Goal: Book appointment/travel/reservation

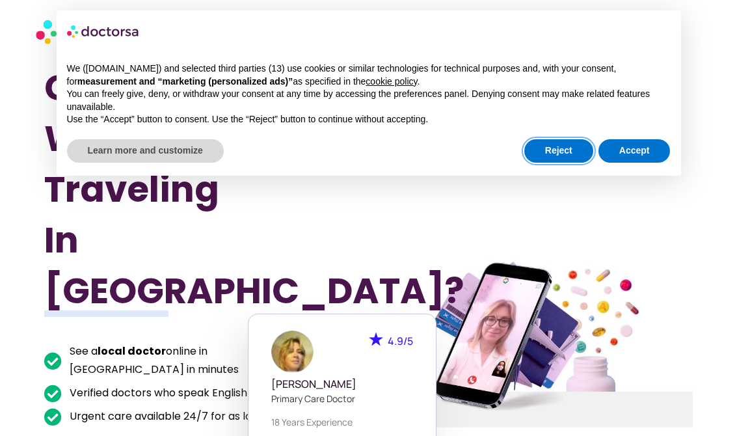
click at [550, 156] on button "Reject" at bounding box center [558, 150] width 69 height 23
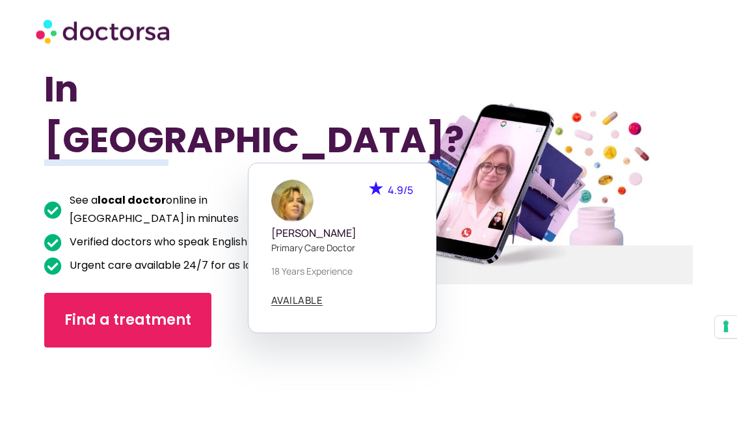
scroll to position [151, 0]
click at [358, 90] on div "Got Sick While Traveling In [GEOGRAPHIC_DATA]? See a local doctor online in [GE…" at bounding box center [206, 191] width 324 height 559
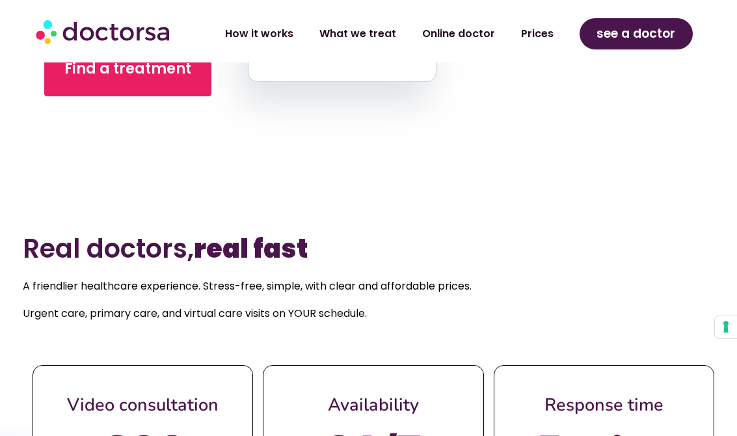
scroll to position [476, 0]
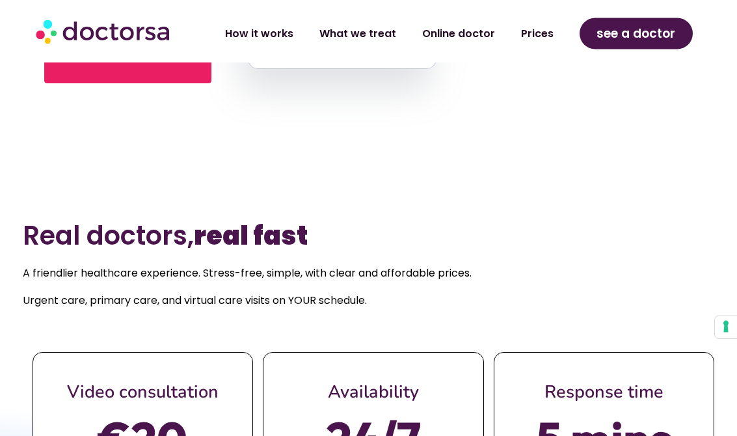
click at [633, 33] on span "see a doctor" at bounding box center [635, 33] width 79 height 21
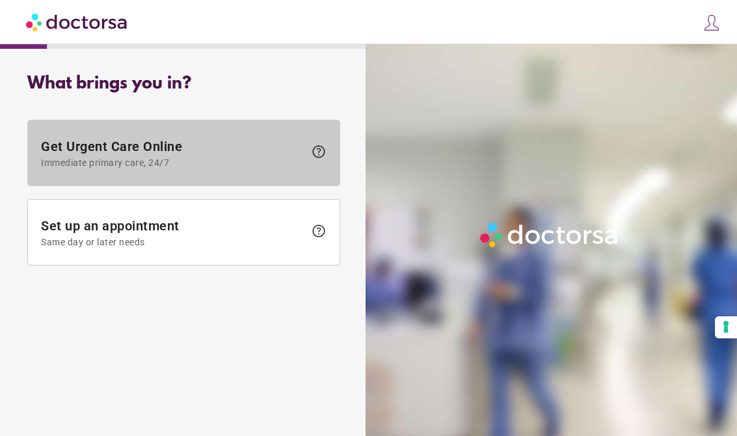
click at [134, 150] on span "Get Urgent Care Online Immediate primary care, 24/7" at bounding box center [172, 152] width 263 height 29
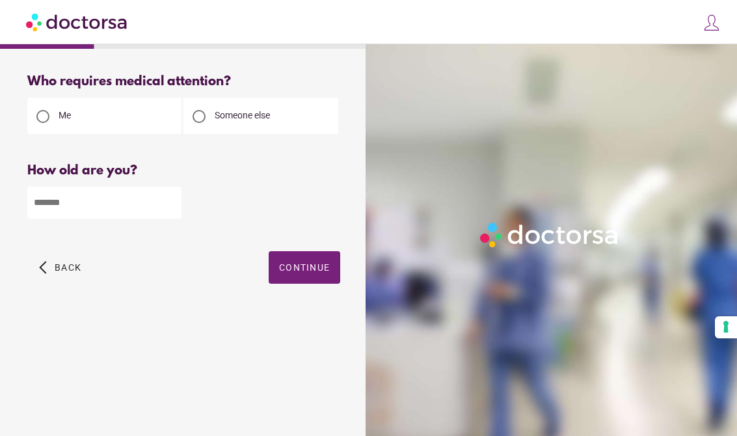
click at [59, 205] on input "number" at bounding box center [104, 203] width 154 height 32
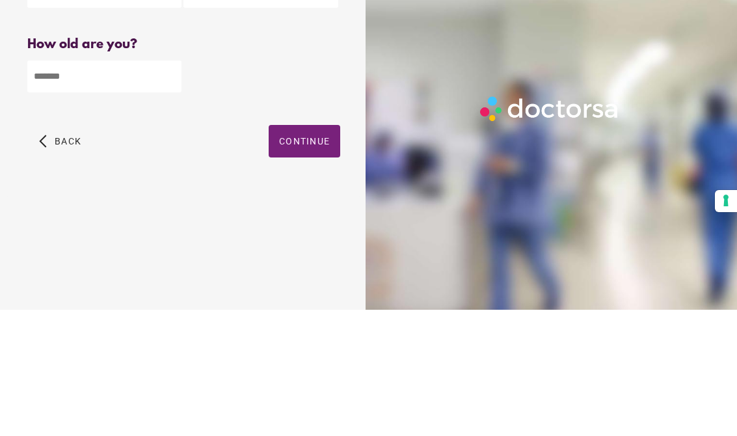
type input "**"
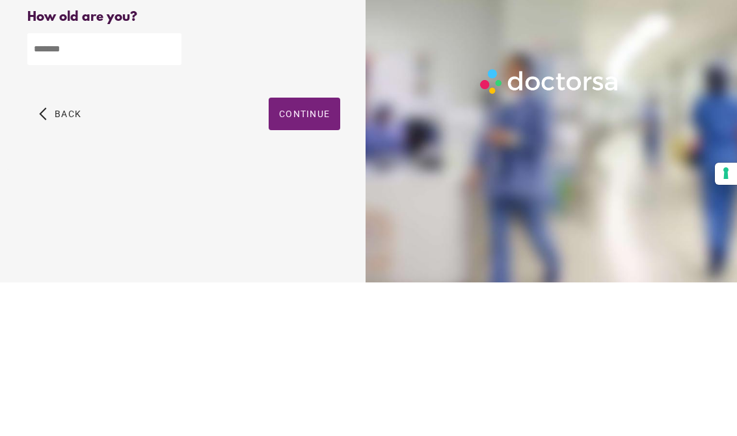
click at [309, 251] on span "button" at bounding box center [304, 267] width 72 height 33
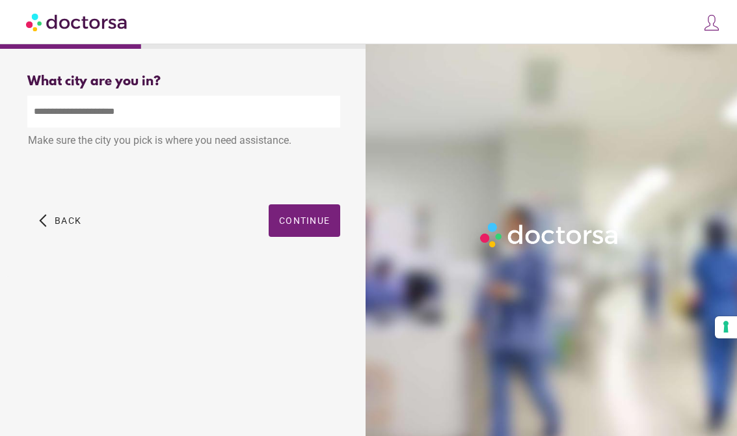
click at [60, 96] on input "text" at bounding box center [183, 112] width 313 height 32
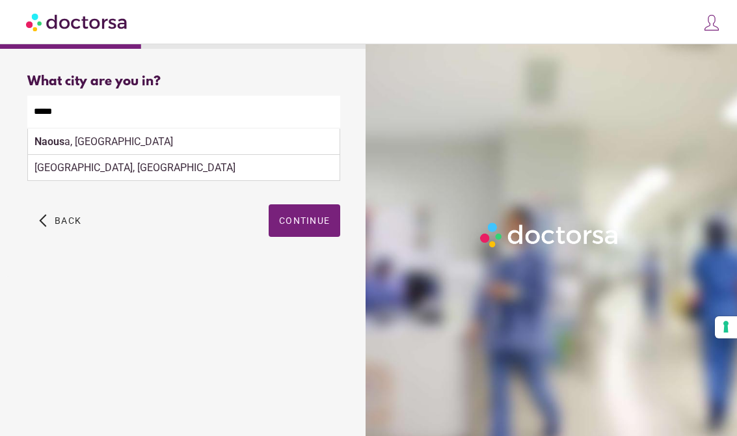
click at [91, 129] on div "Naous a, Greece" at bounding box center [183, 142] width 311 height 26
type input "**********"
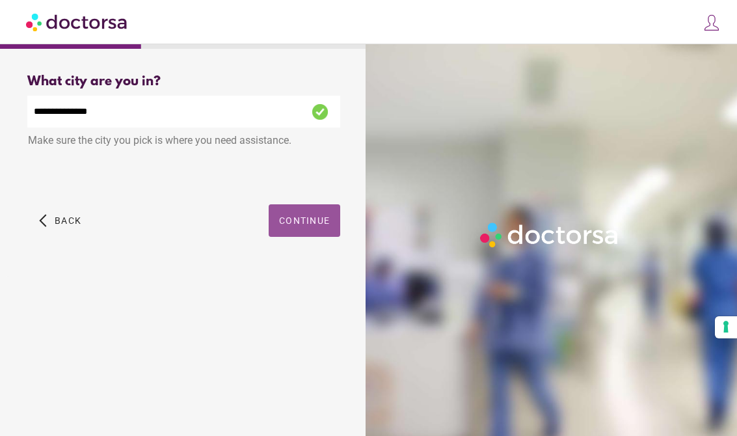
click at [306, 212] on span "button" at bounding box center [304, 220] width 72 height 33
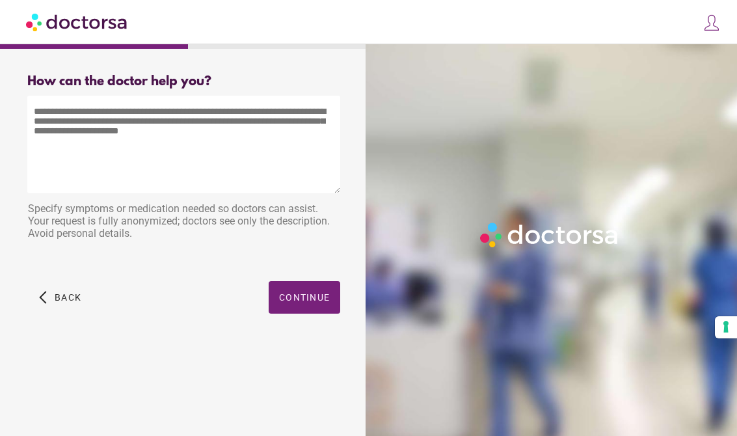
click at [51, 118] on textarea at bounding box center [183, 145] width 313 height 98
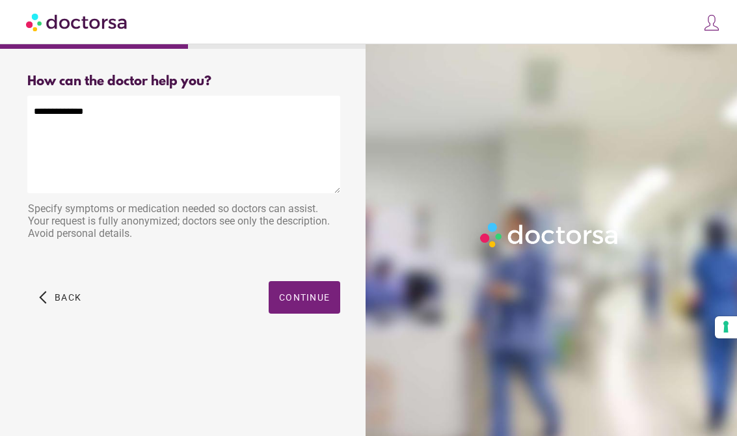
type textarea "**********"
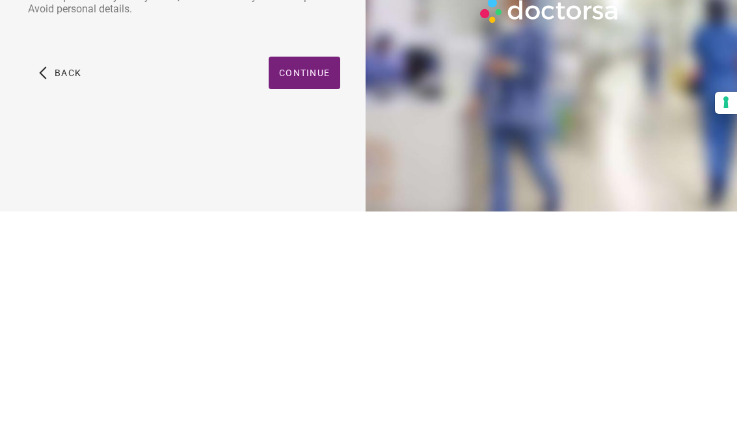
click at [312, 281] on span "button" at bounding box center [304, 297] width 72 height 33
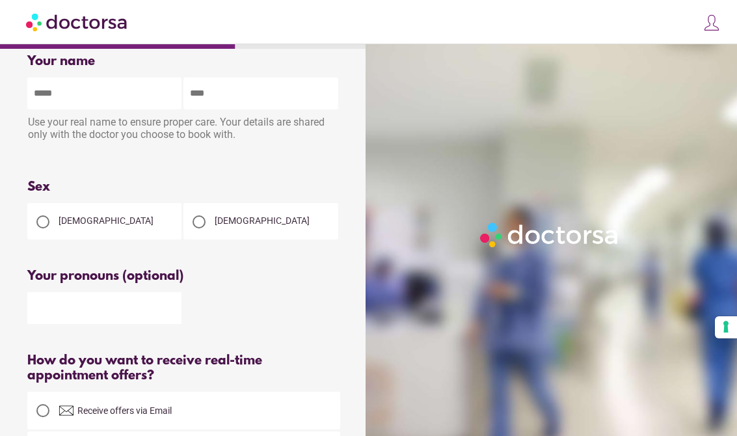
click at [51, 104] on input "text" at bounding box center [104, 93] width 154 height 32
type input "*******"
click at [228, 98] on input "text" at bounding box center [260, 93] width 154 height 32
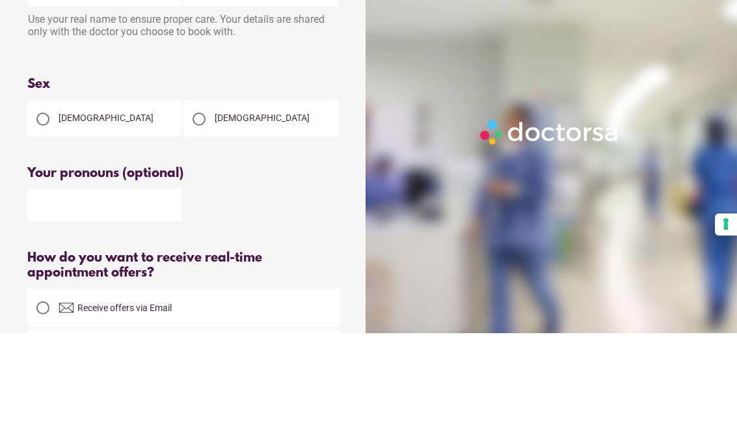
type input "******"
click at [49, 215] on div at bounding box center [42, 221] width 13 height 13
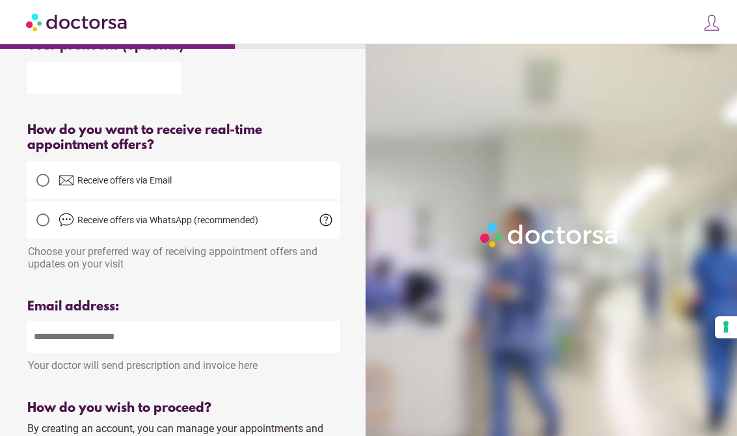
scroll to position [263, 0]
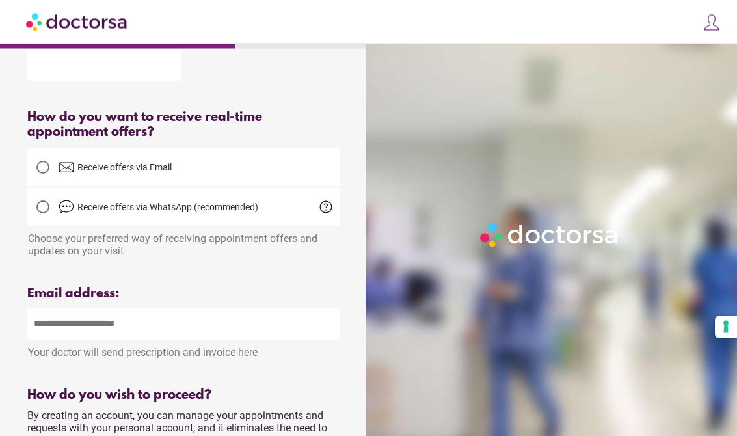
click at [47, 174] on div at bounding box center [42, 167] width 13 height 13
click at [53, 329] on input "email" at bounding box center [183, 323] width 313 height 32
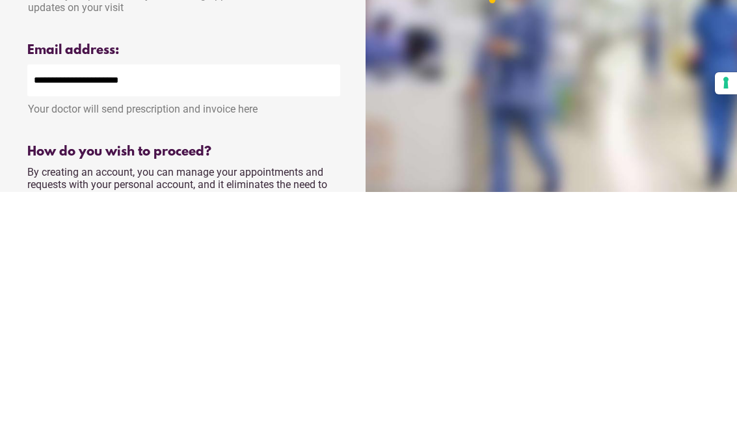
type input "**********"
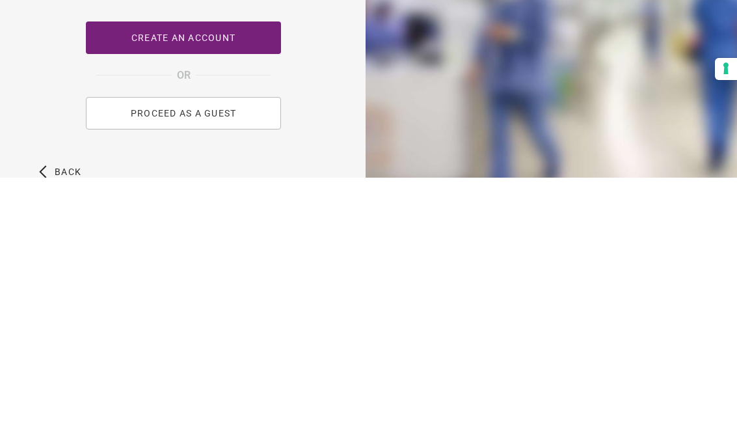
scroll to position [493, 0]
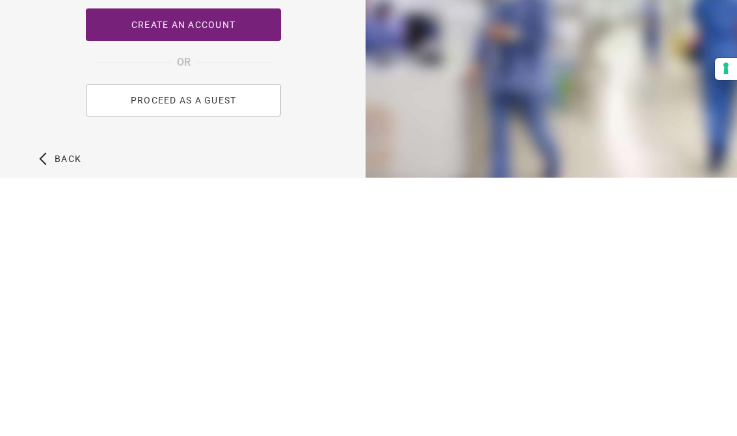
click at [199, 353] on span "PROCEED AS A GUEST" at bounding box center [184, 358] width 106 height 10
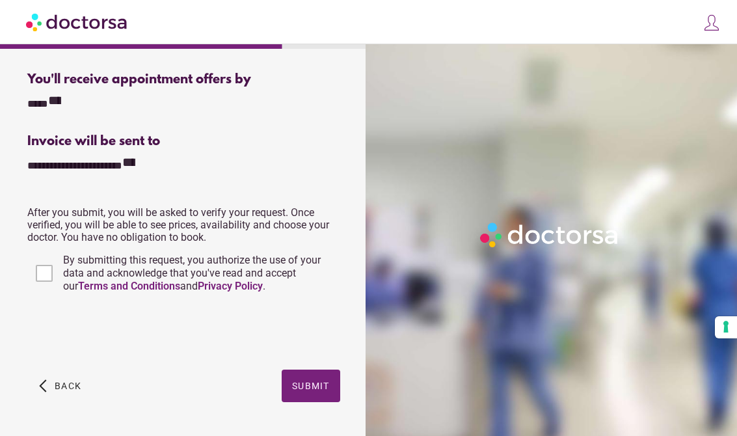
scroll to position [313, 0]
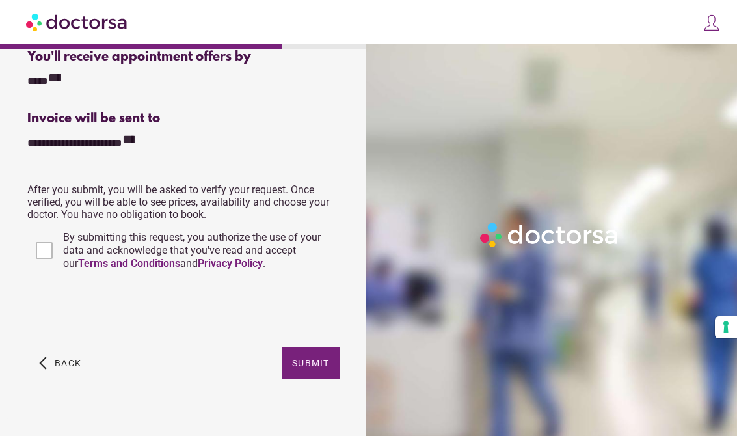
click at [315, 368] on span "Submit" at bounding box center [311, 363] width 38 height 10
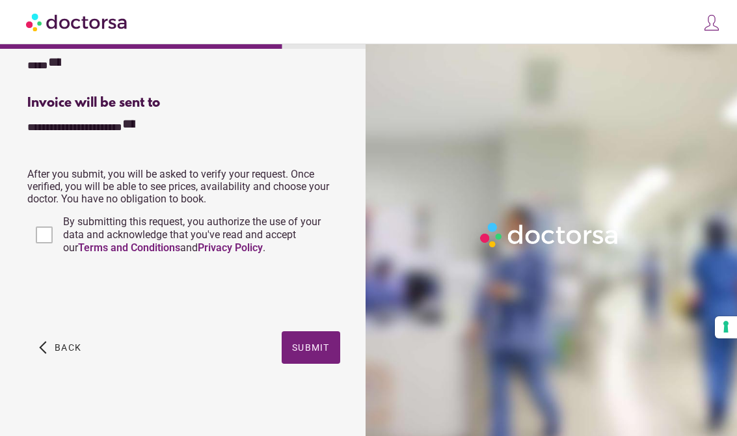
click at [319, 347] on span "Submit" at bounding box center [311, 347] width 38 height 10
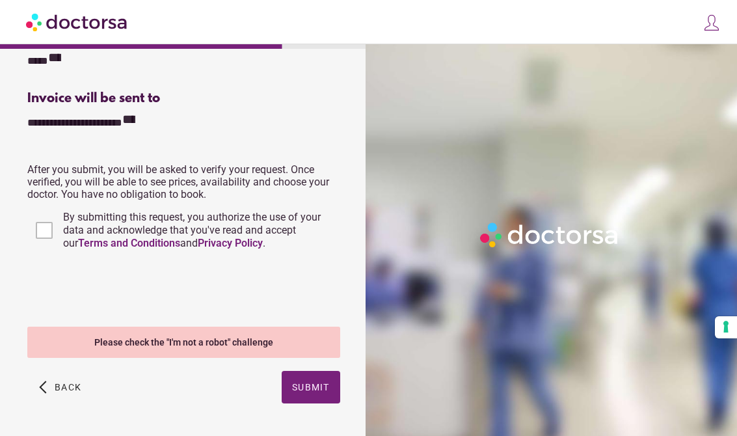
click at [317, 389] on span "Submit" at bounding box center [311, 387] width 38 height 10
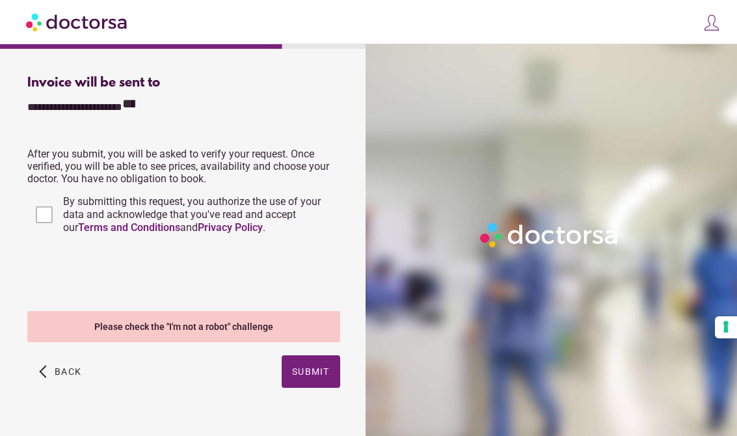
scroll to position [357, 0]
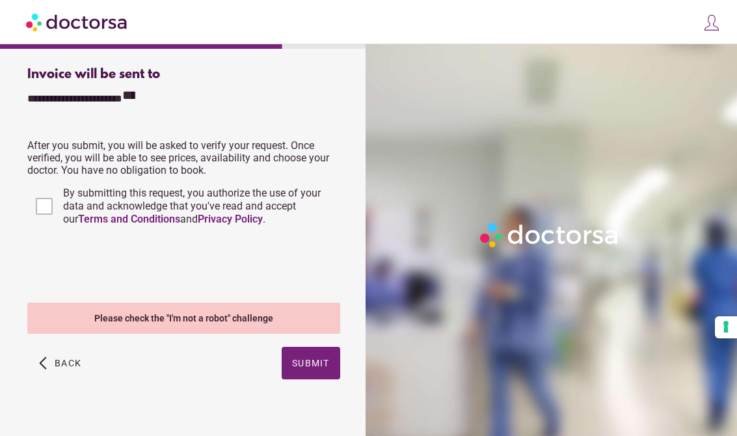
click at [304, 364] on span "Submit" at bounding box center [311, 363] width 38 height 10
click at [48, 366] on span "button" at bounding box center [60, 362] width 53 height 33
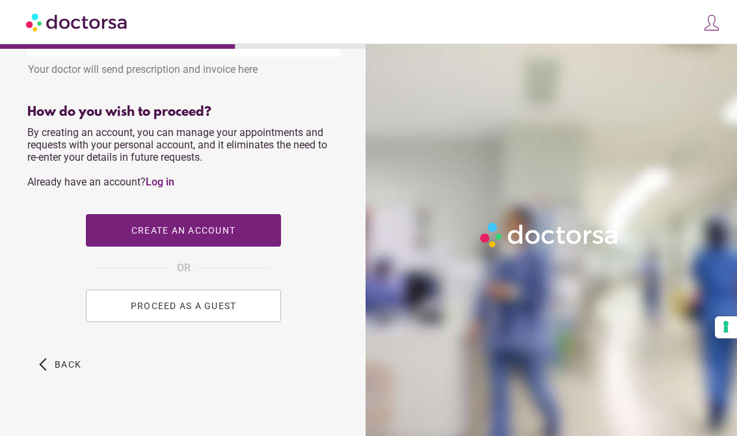
scroll to position [553, 0]
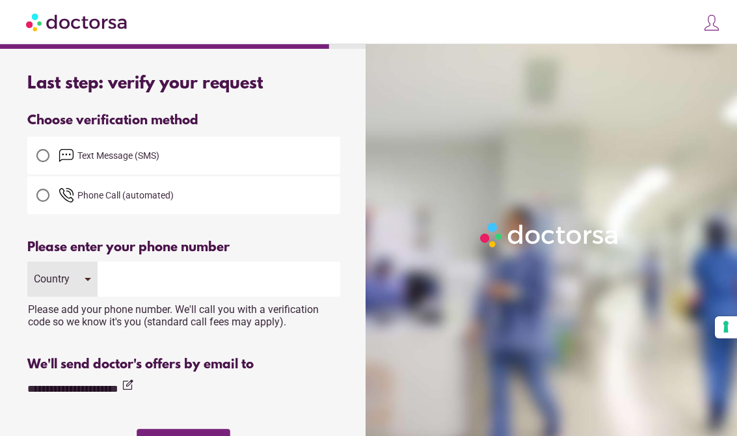
click at [73, 155] on img at bounding box center [67, 156] width 16 height 16
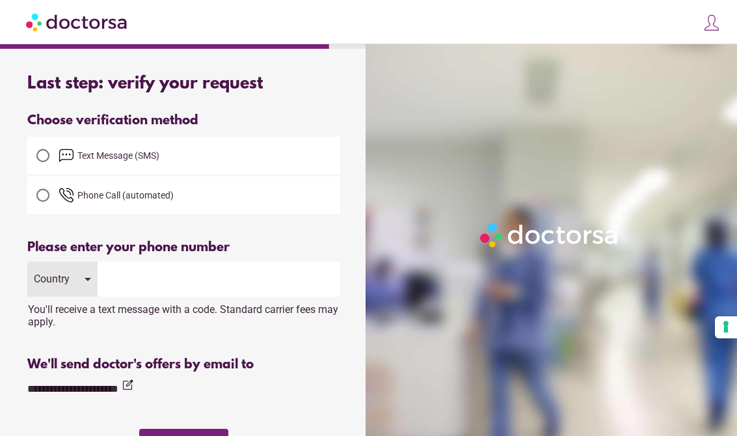
click at [86, 280] on div "Country" at bounding box center [62, 278] width 70 height 35
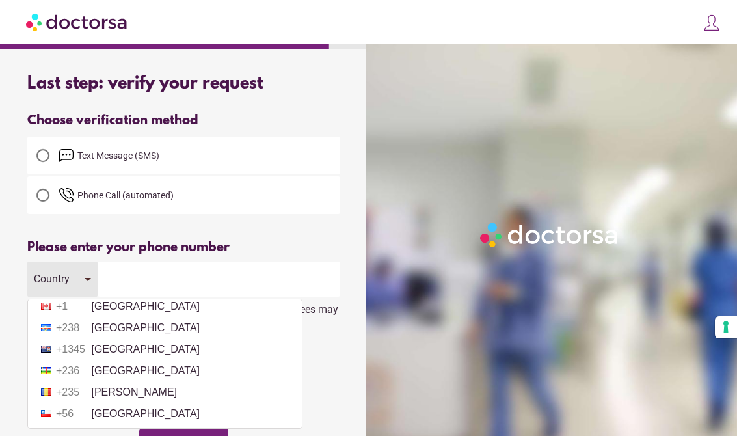
scroll to position [915, 0]
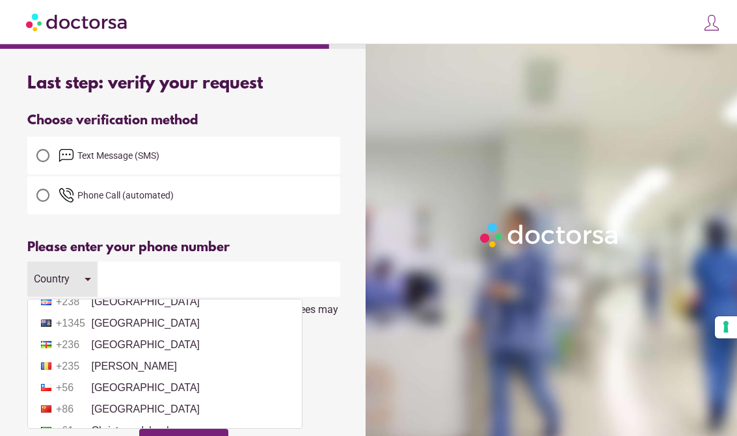
click at [114, 290] on li "+1 Canada" at bounding box center [164, 280] width 261 height 20
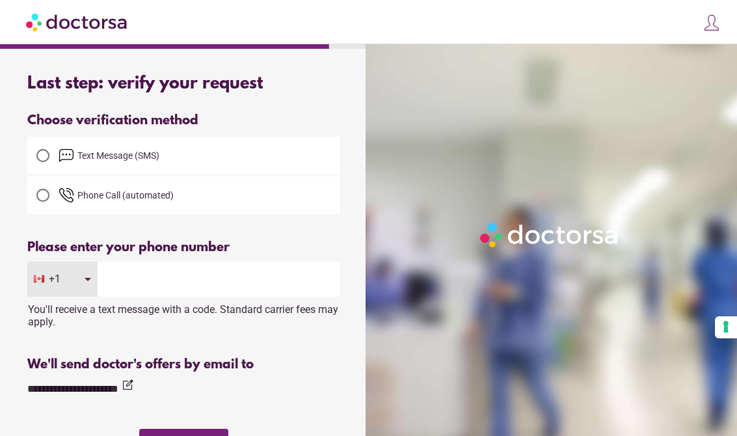
click at [133, 280] on input "tel" at bounding box center [219, 278] width 242 height 35
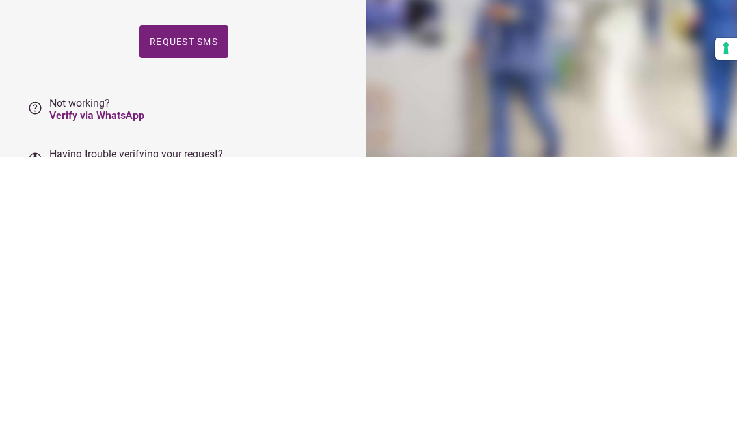
scroll to position [127, 0]
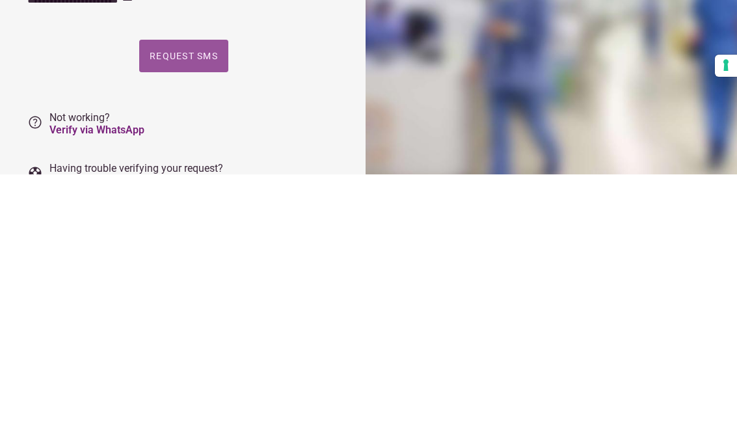
type input "**********"
click at [183, 312] on span "Request SMS" at bounding box center [184, 317] width 68 height 10
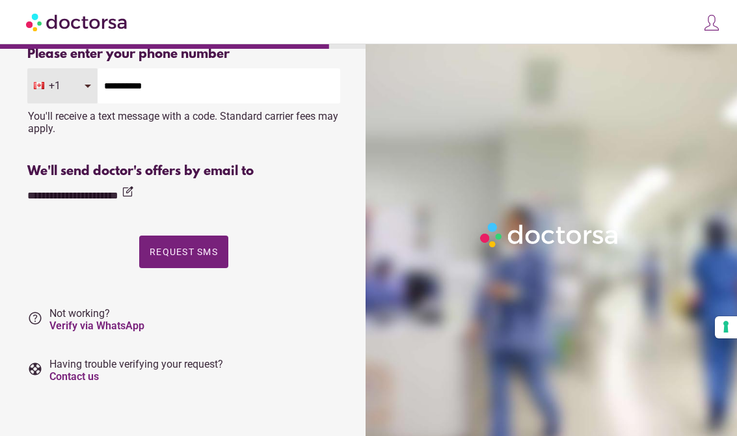
scroll to position [0, 0]
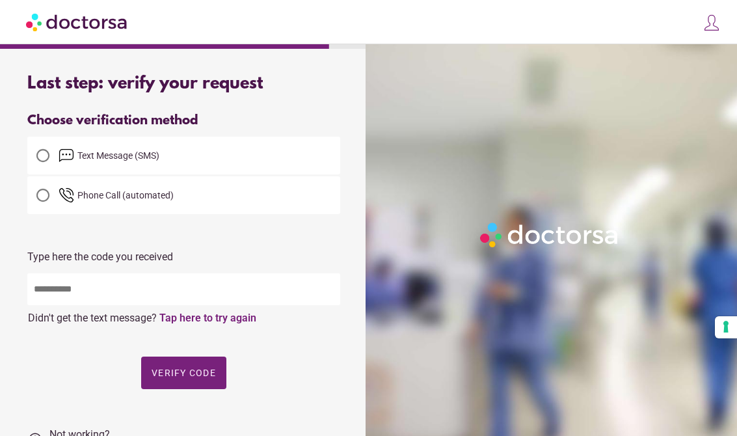
click at [228, 322] on link "Tap here to try again" at bounding box center [207, 317] width 97 height 12
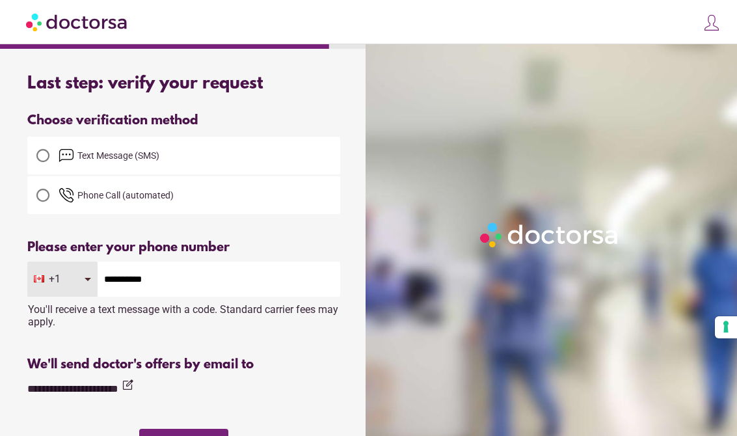
click at [44, 199] on div at bounding box center [42, 195] width 13 height 13
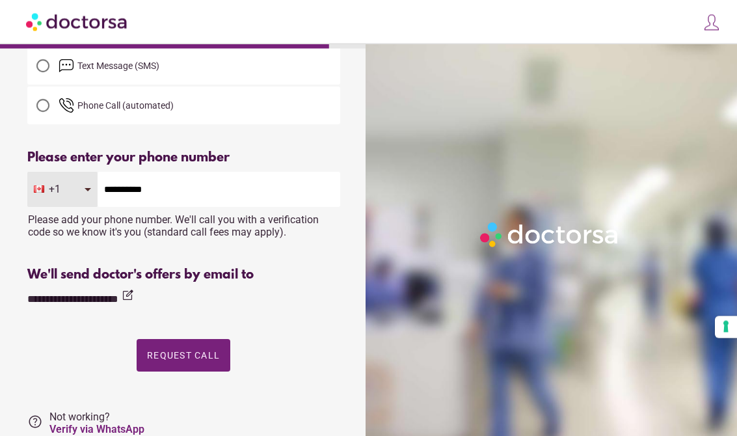
click at [189, 358] on span "Request Call" at bounding box center [183, 355] width 73 height 10
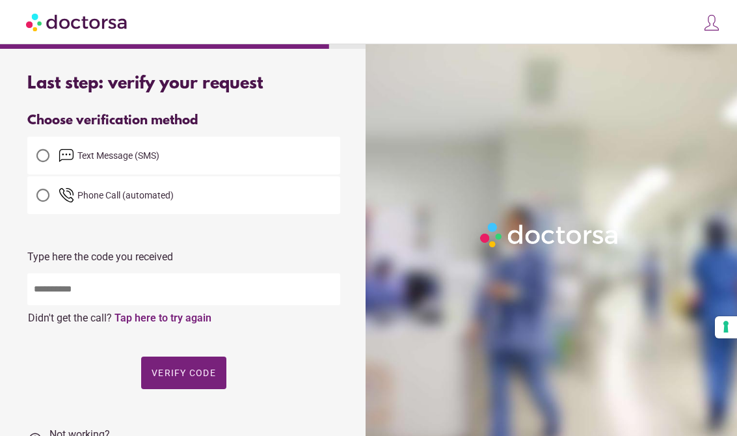
click at [52, 297] on input "text" at bounding box center [183, 289] width 313 height 32
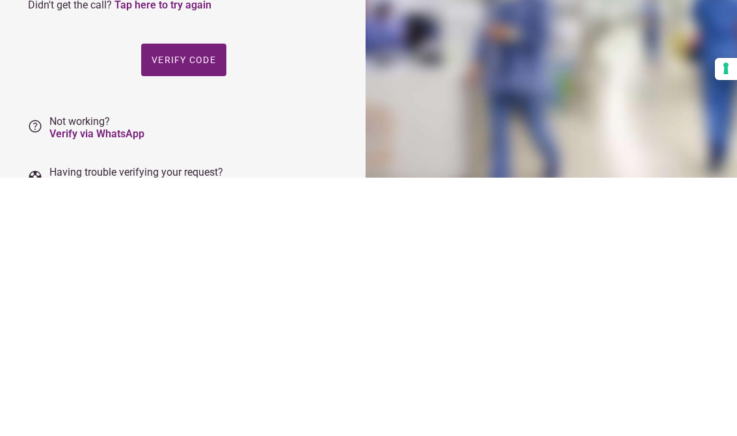
scroll to position [124, 0]
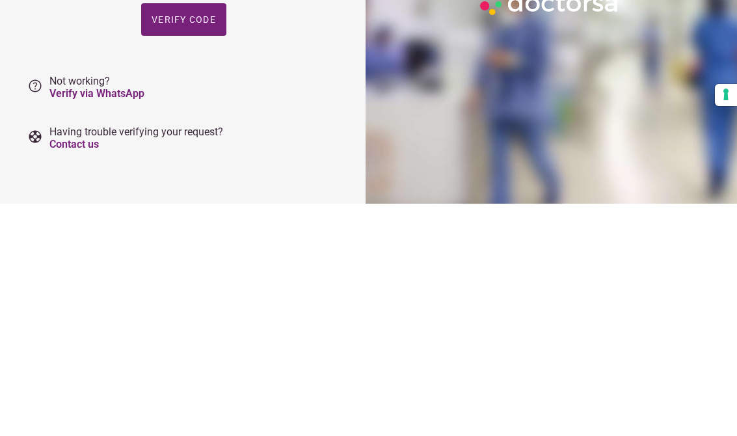
click at [40, 307] on p "help Not working? Verify via WhatsApp" at bounding box center [183, 319] width 313 height 25
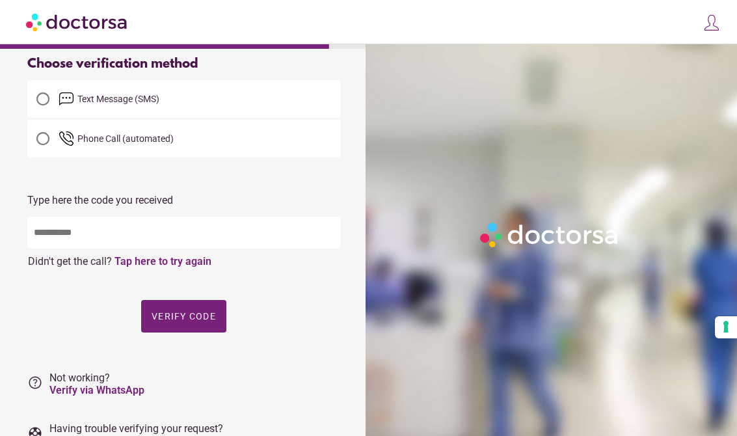
scroll to position [0, 0]
